Goal: Find specific page/section: Find specific page/section

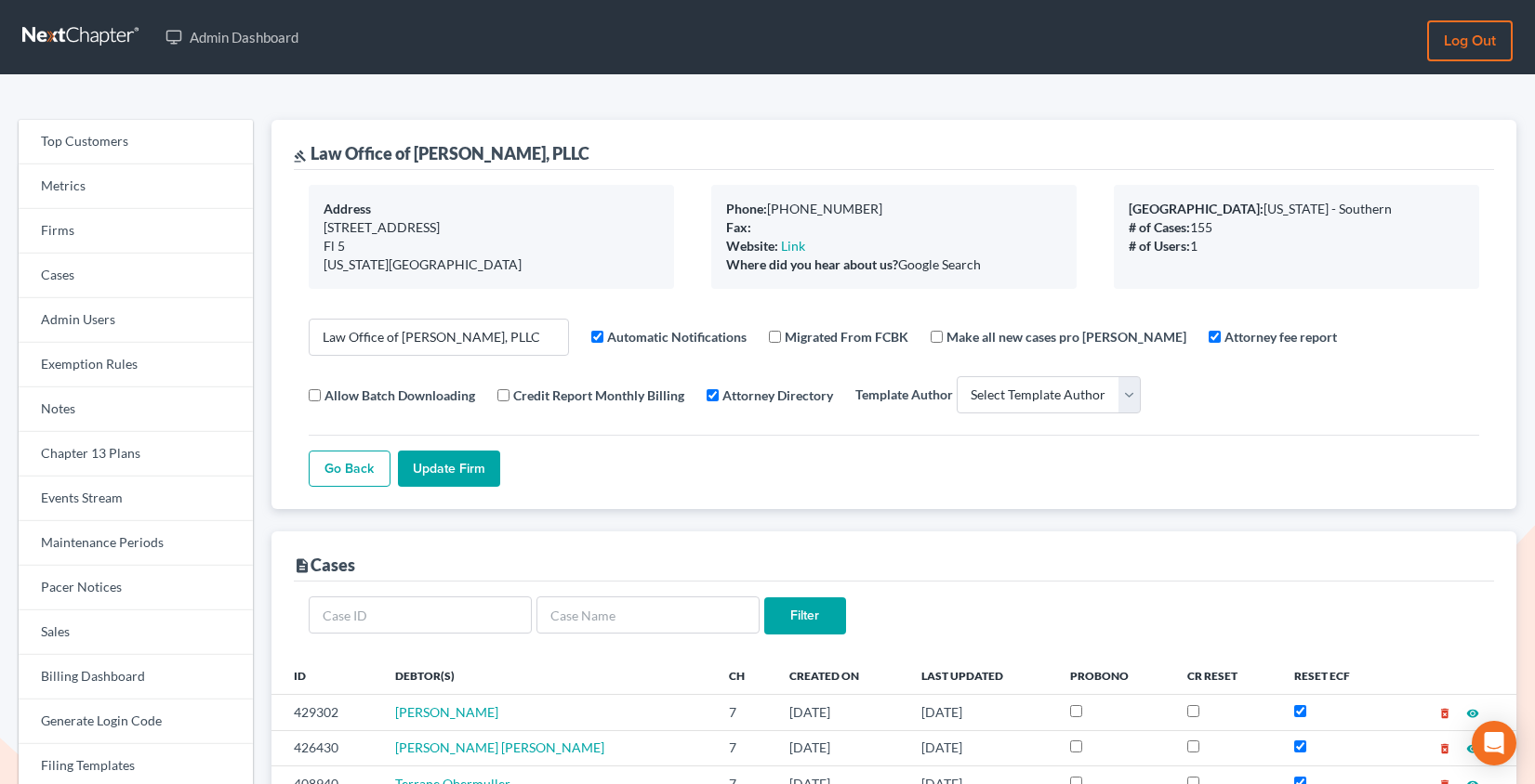
select select
click at [116, 241] on link "Firms" at bounding box center [135, 231] width 234 height 44
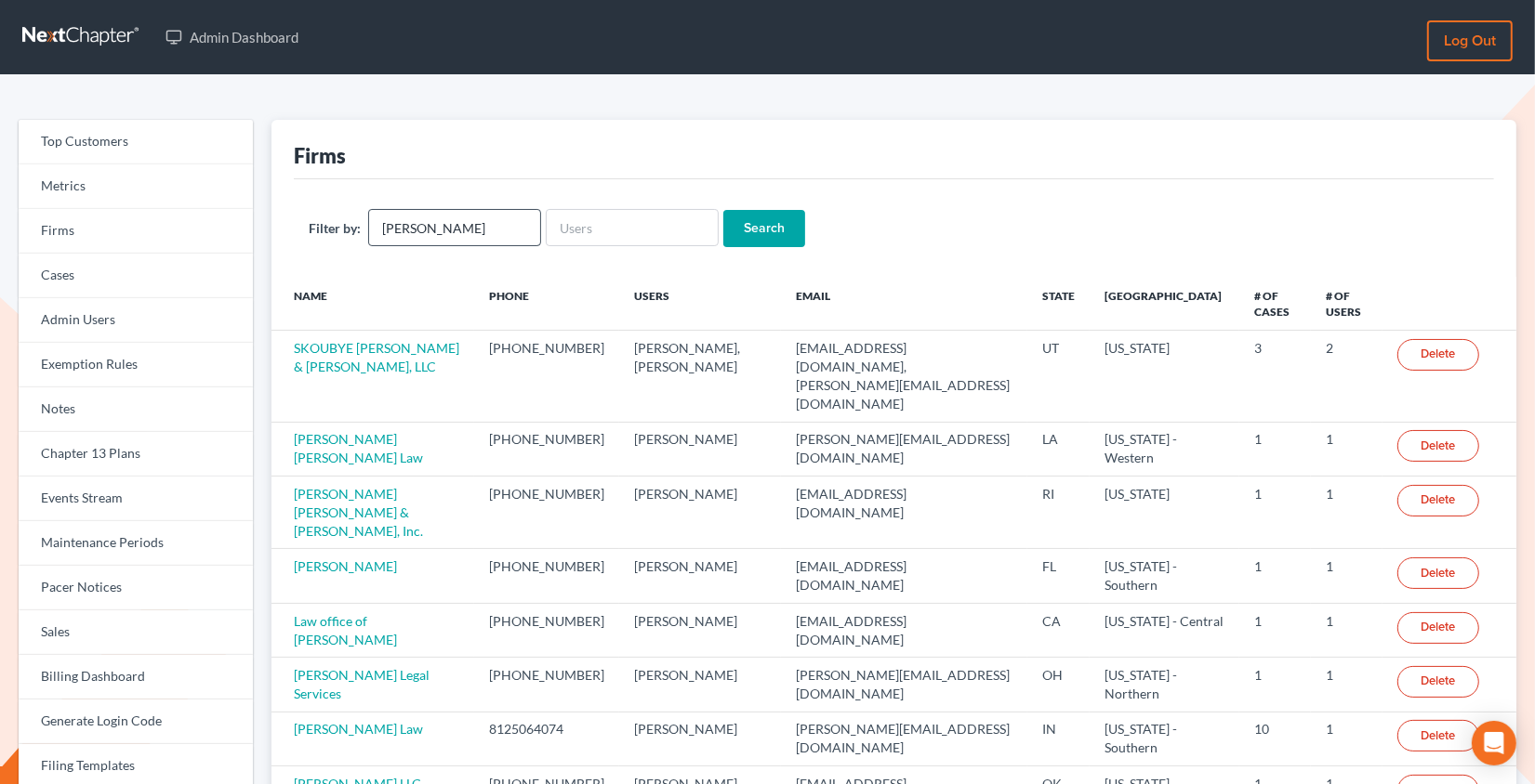
type input "Natasha Meruelo, Esq."
click at [739, 223] on input "Search" at bounding box center [764, 229] width 82 height 38
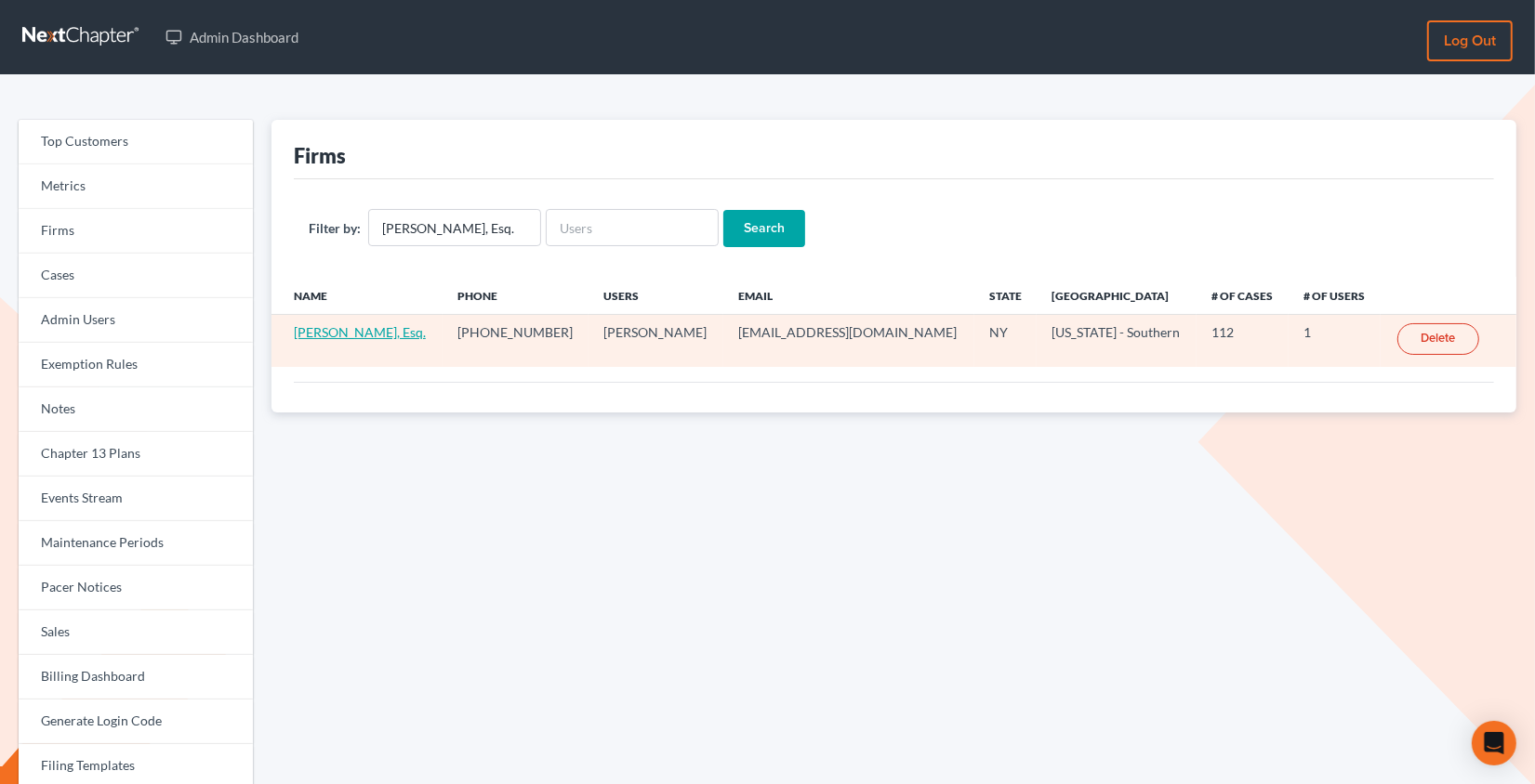
click at [365, 332] on link "Natasha Meruelo, Esq." at bounding box center [360, 331] width 132 height 16
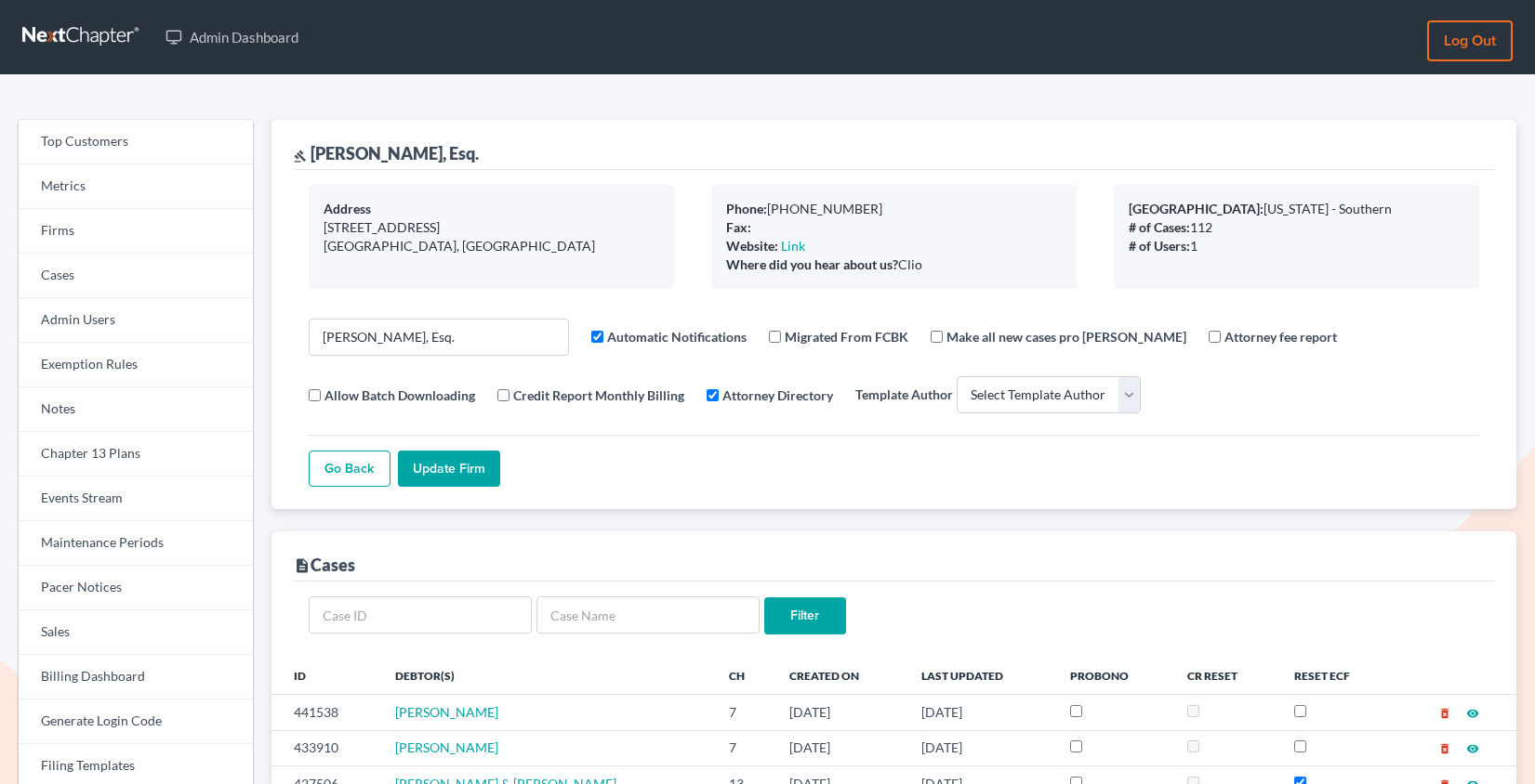
select select
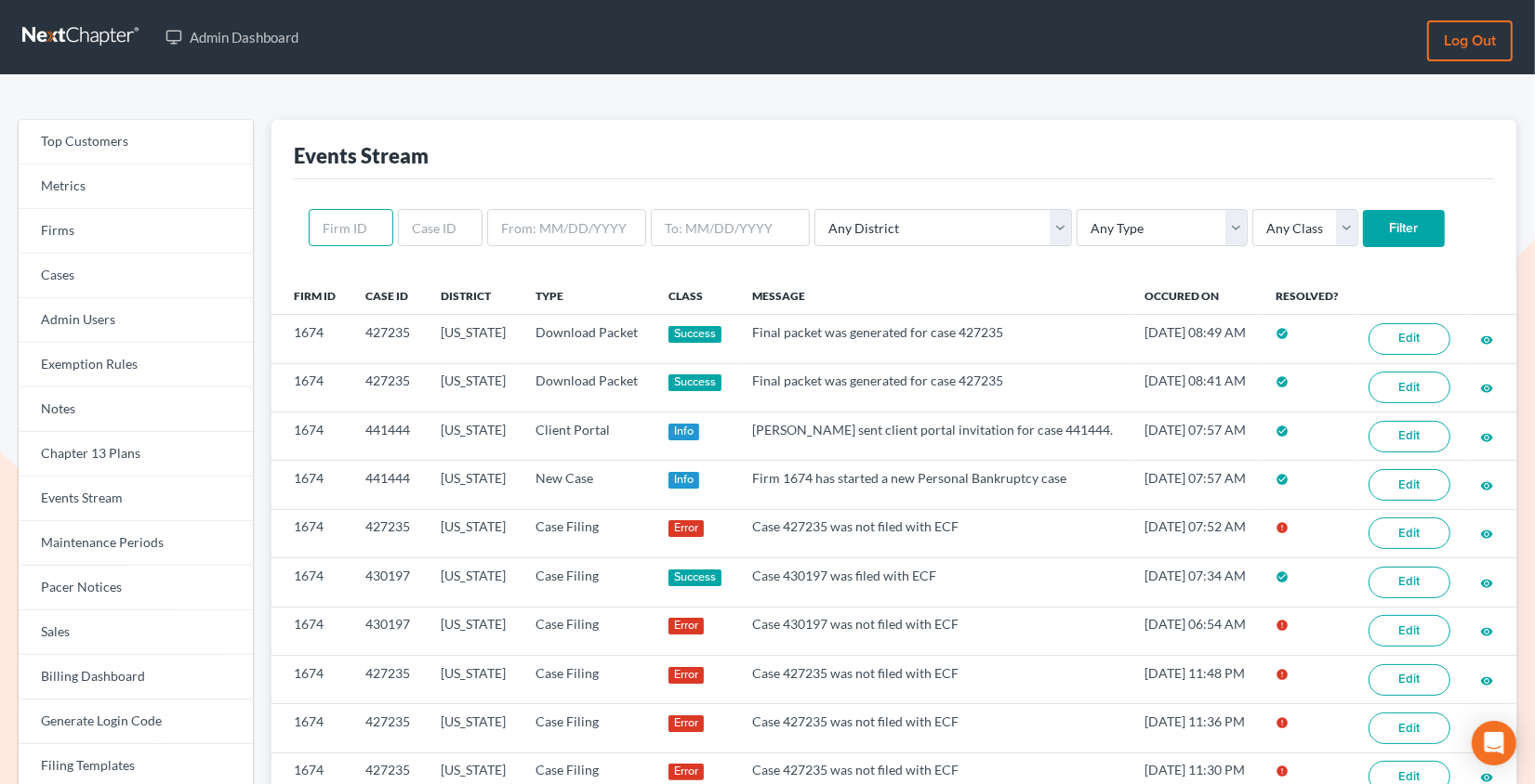
click at [333, 238] on input "text" at bounding box center [351, 228] width 85 height 38
paste input "11181"
type input "11181"
click at [1363, 210] on input "Filter" at bounding box center [1403, 229] width 82 height 38
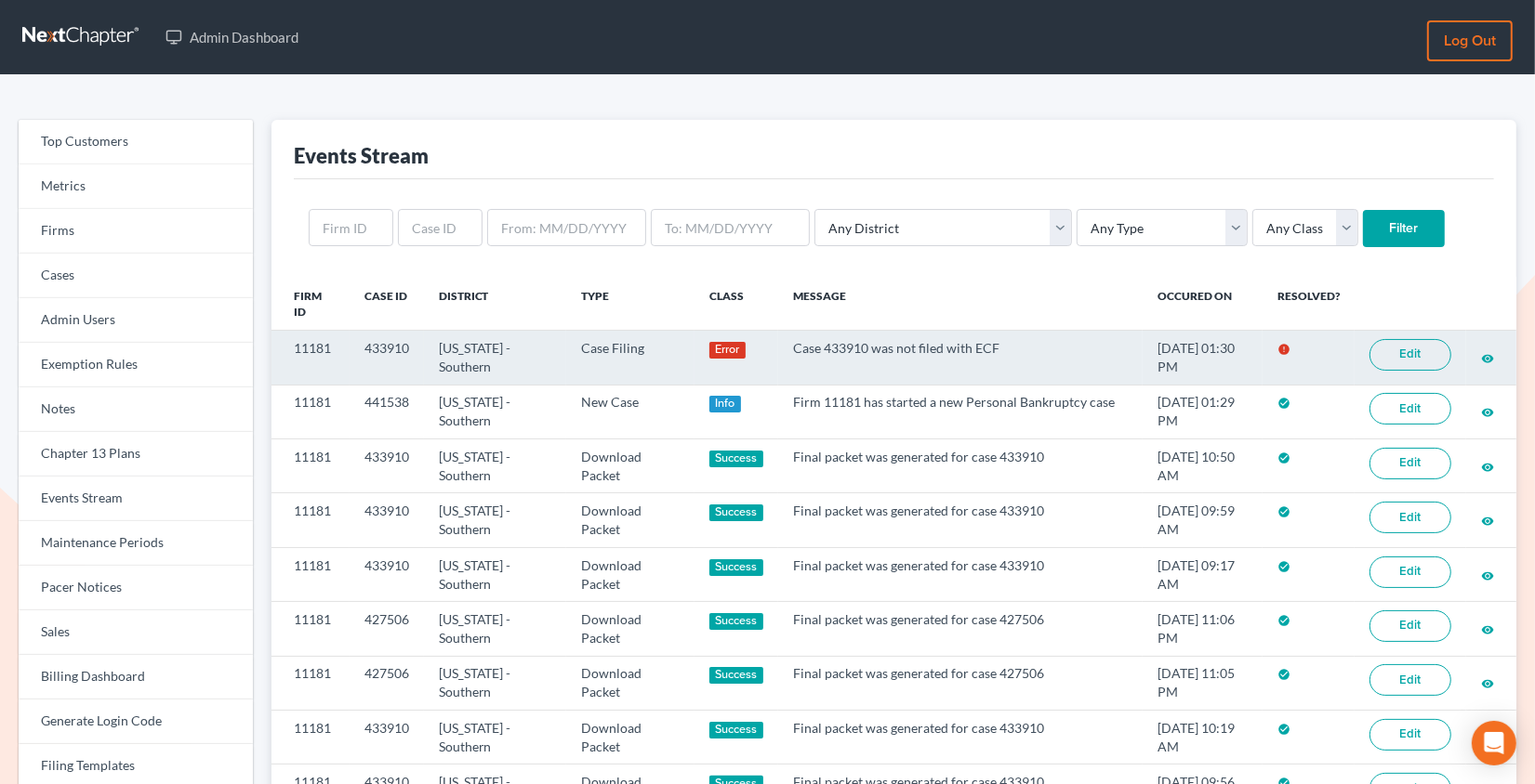
click at [1405, 364] on link "Edit" at bounding box center [1410, 355] width 82 height 32
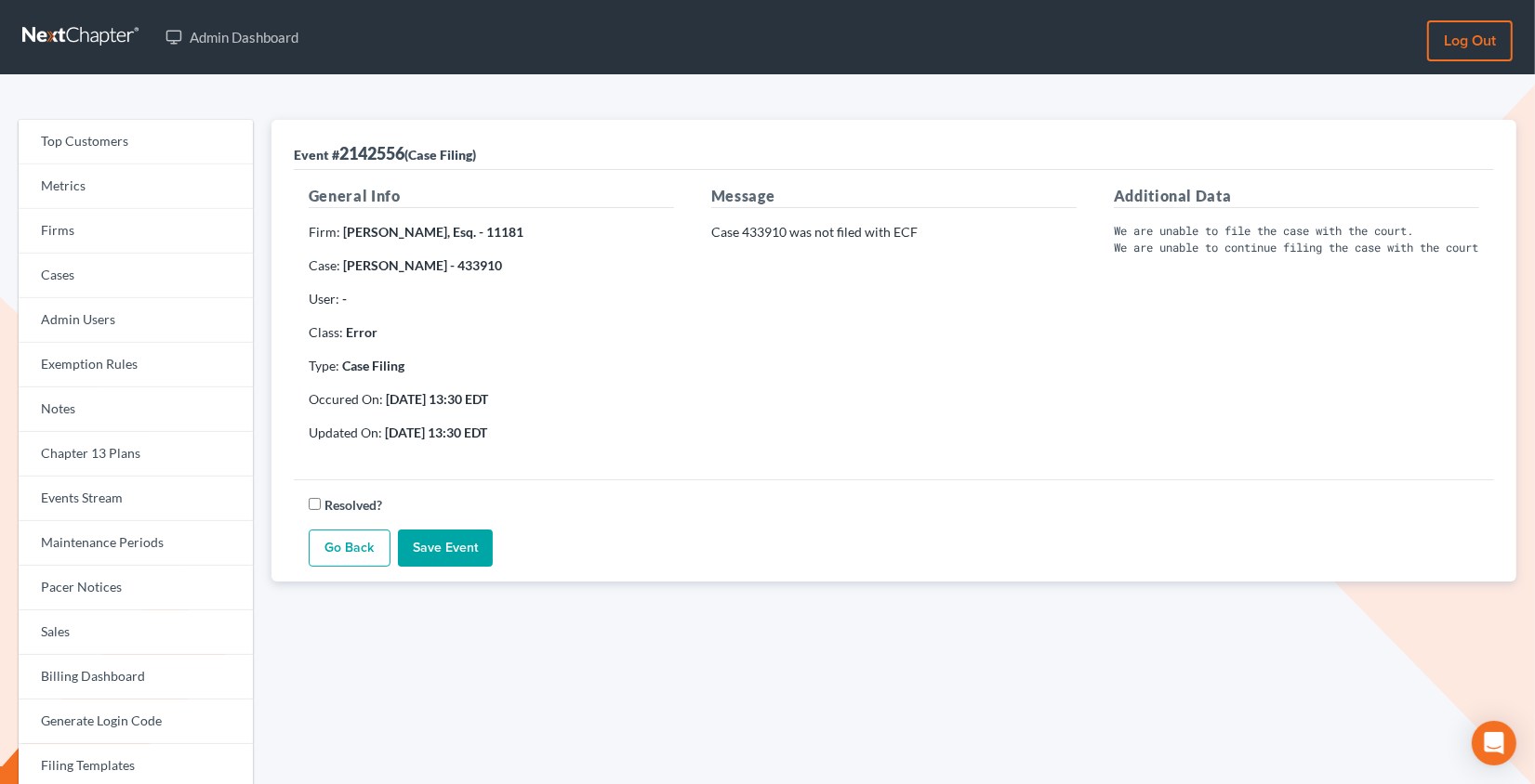
click at [464, 263] on strong "[PERSON_NAME] - 433910" at bounding box center [422, 265] width 159 height 16
copy strong "433910"
click at [494, 228] on strong "Natasha Meruelo, Esq. - 11181" at bounding box center [433, 231] width 180 height 16
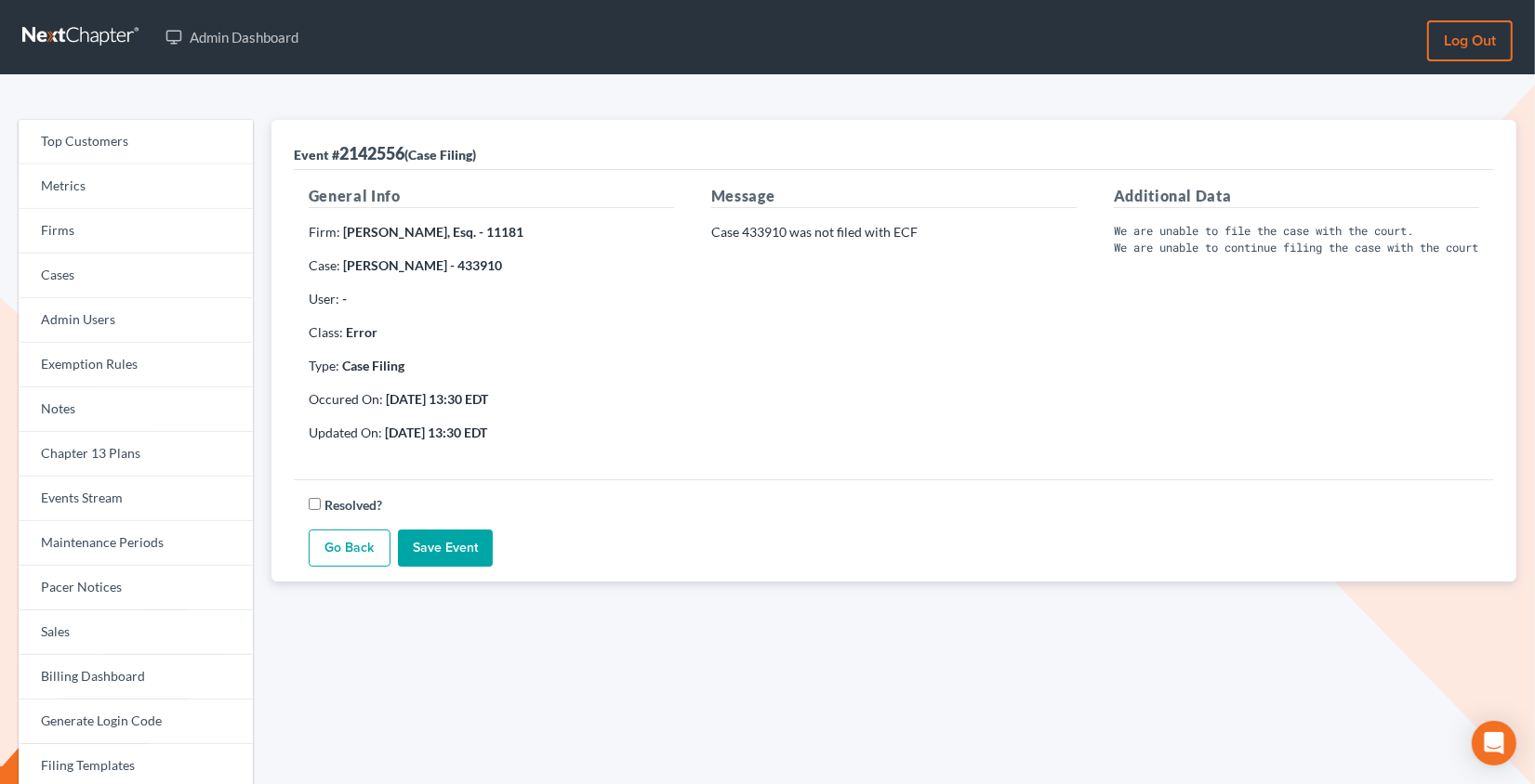
copy strong "11181"
click at [482, 259] on strong "Laura Galbraith - 433910" at bounding box center [422, 265] width 159 height 16
copy strong "433910"
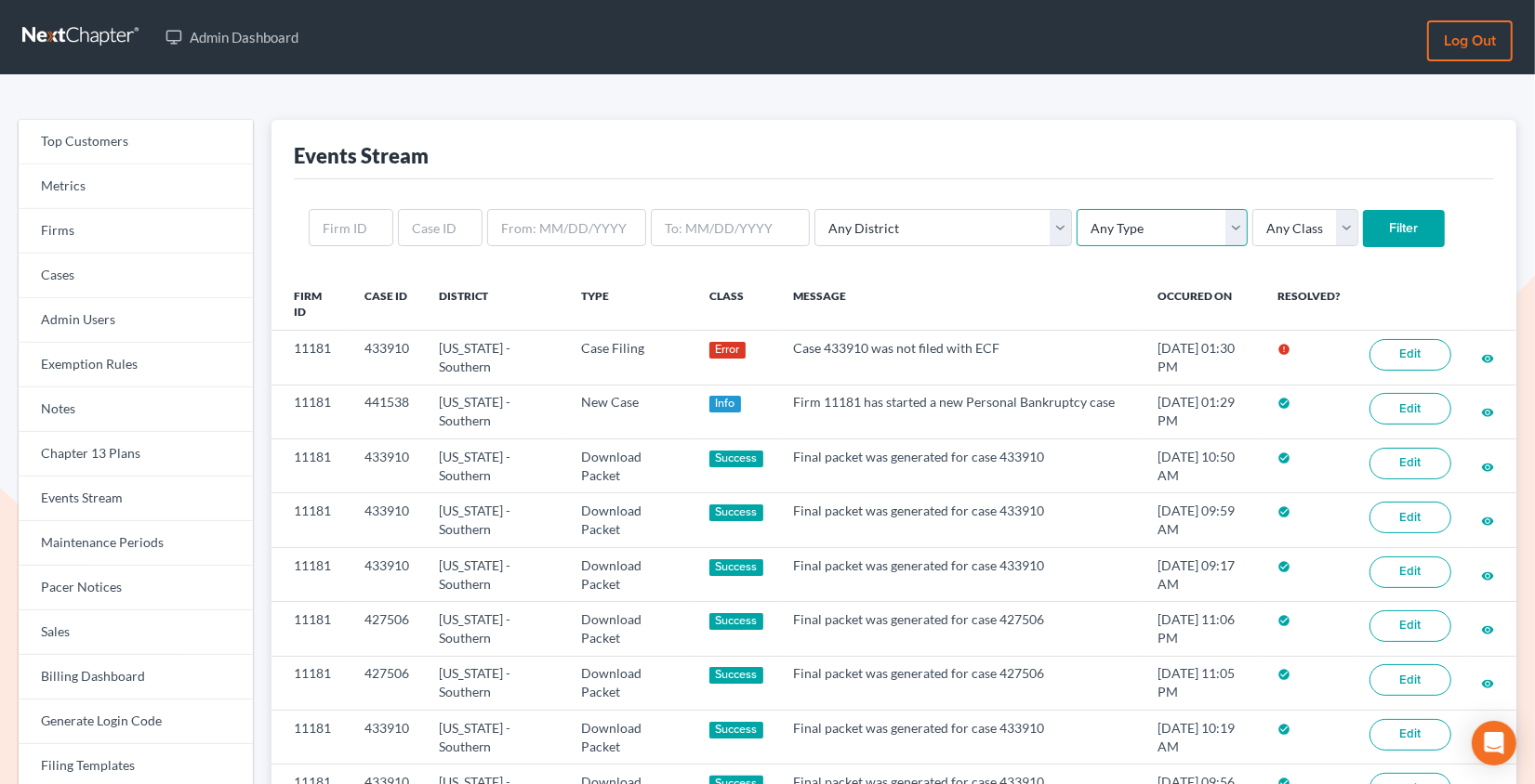
click at [1077, 222] on select "Any Type Case Applied To Plan Case Archive Case Duplicate Case Filing Chapter 1…" at bounding box center [1162, 228] width 171 height 38
click at [920, 217] on select "Any District Alabama - Middle Alabama - Northern Alabama - Southern Alaska Ariz…" at bounding box center [943, 228] width 257 height 38
select select "58"
click at [814, 209] on select "Any District Alabama - Middle Alabama - Northern Alabama - Southern Alaska Ariz…" at bounding box center [943, 228] width 257 height 38
click at [1101, 222] on select "Any Type Case Applied To Plan Case Archive Case Duplicate Case Filing Chapter 1…" at bounding box center [1162, 228] width 171 height 38
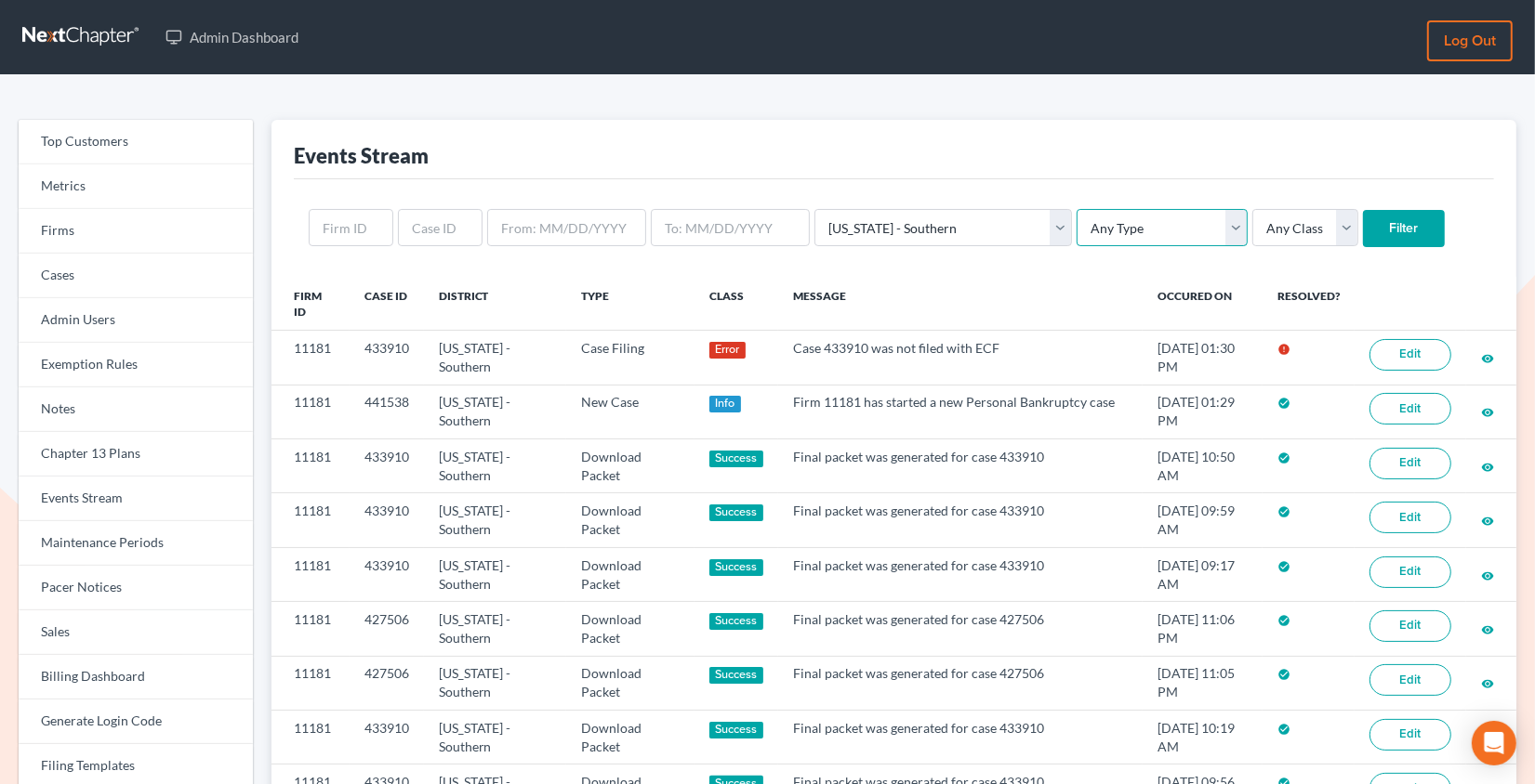
select select "case_filing"
click at [1077, 209] on select "Any Type Case Applied To Plan Case Archive Case Duplicate Case Filing Chapter 1…" at bounding box center [1162, 228] width 171 height 38
click at [1363, 217] on input "Filter" at bounding box center [1403, 229] width 82 height 38
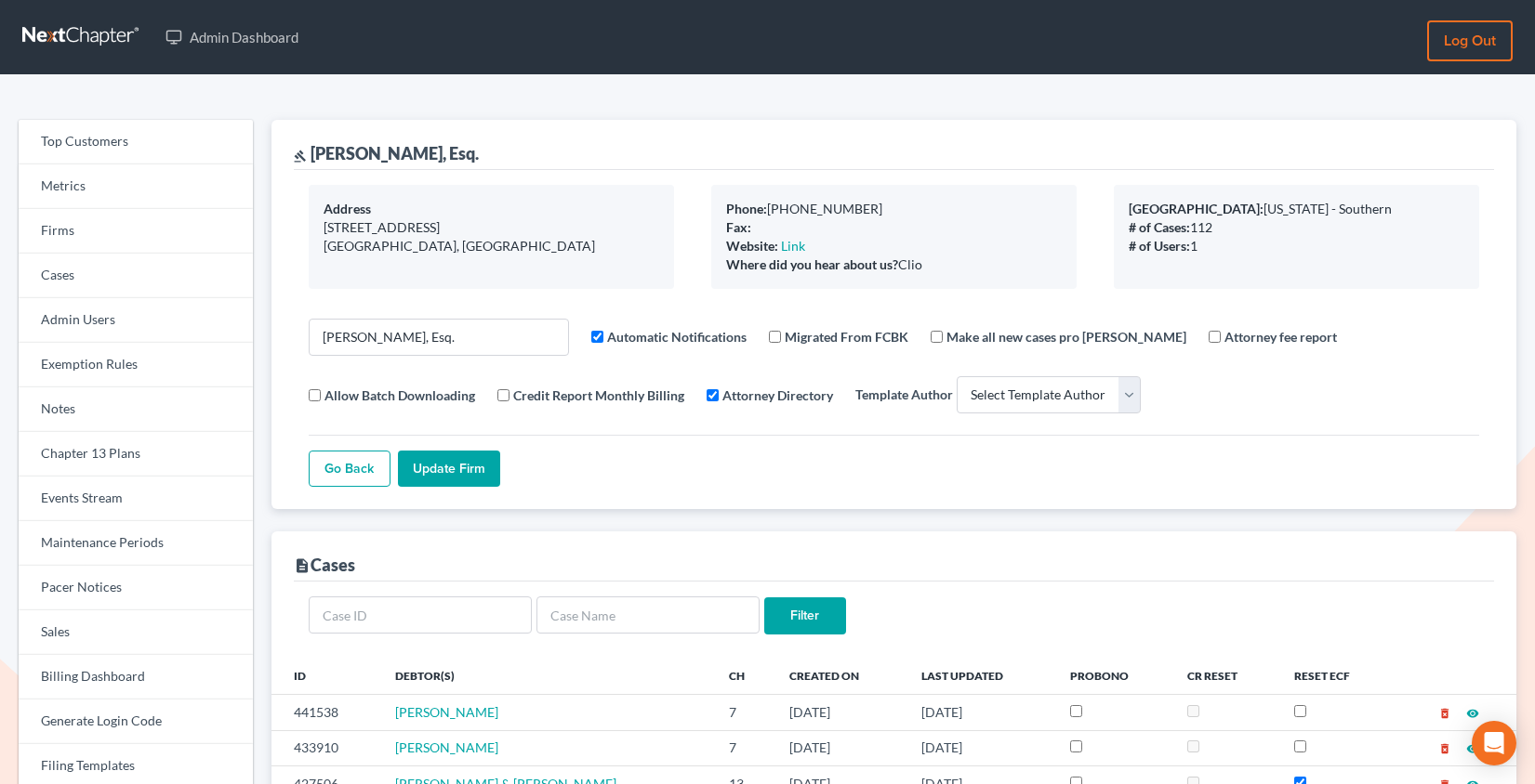
select select
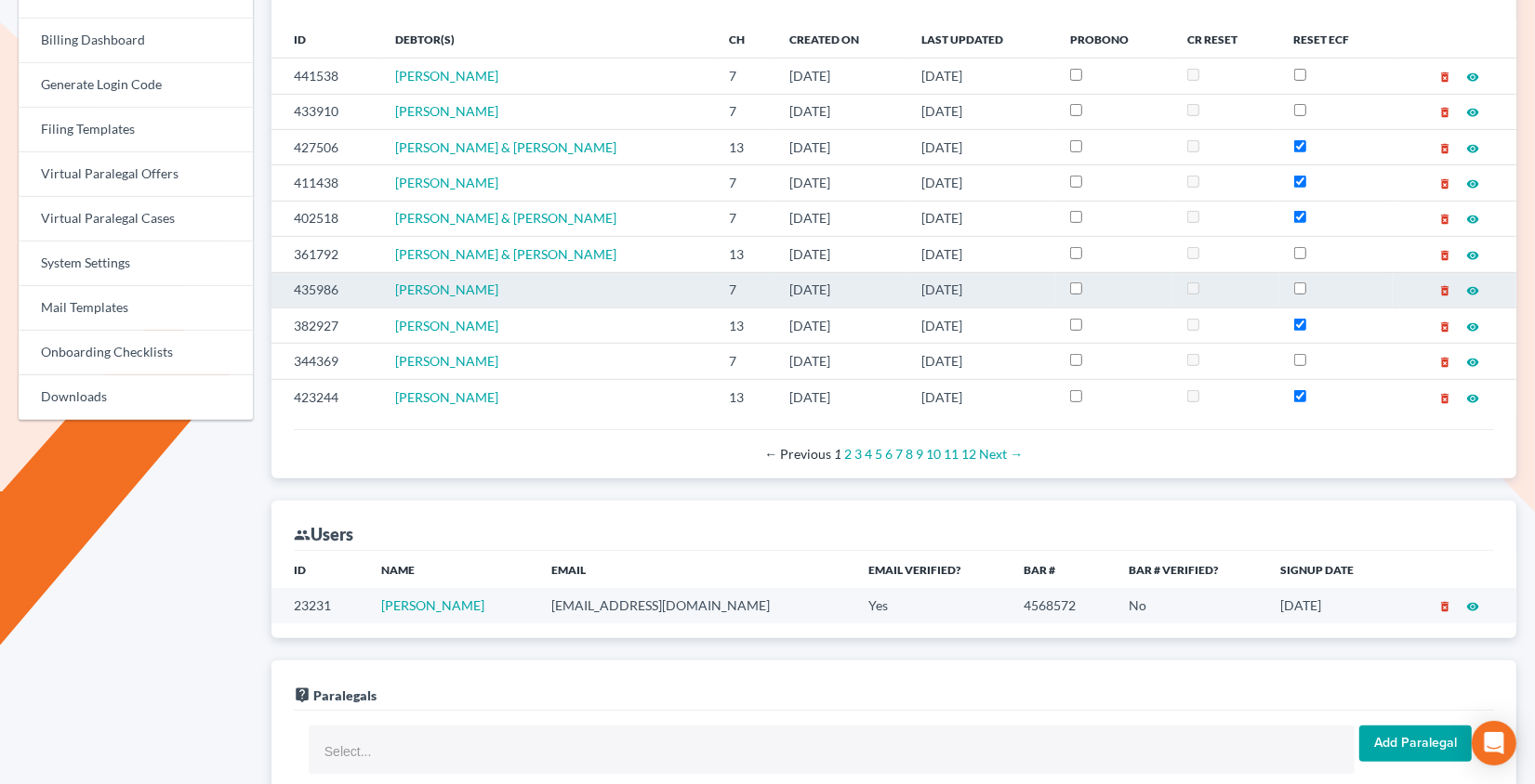
scroll to position [638, 0]
